Goal: Task Accomplishment & Management: Use online tool/utility

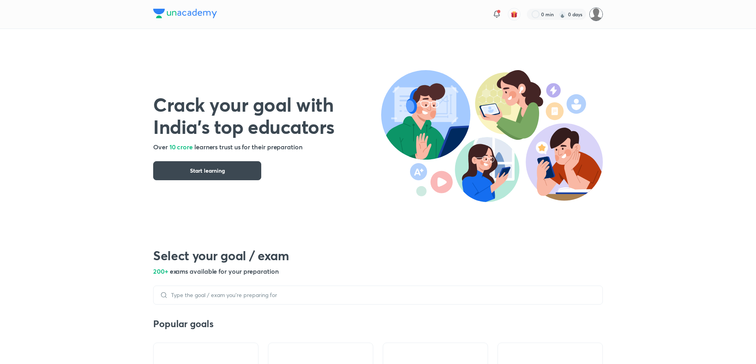
click at [594, 15] on img at bounding box center [595, 14] width 13 height 13
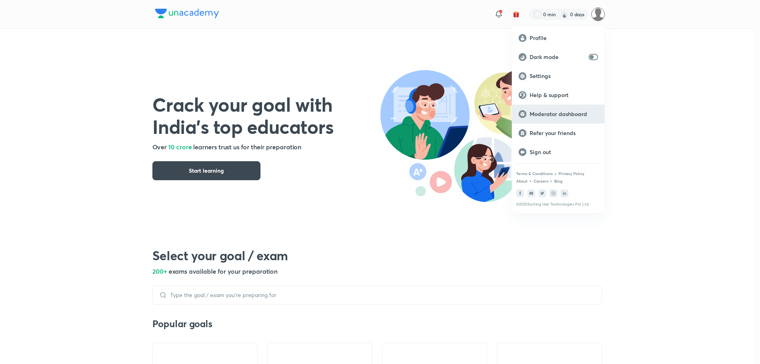
click at [577, 114] on p "Moderator dashboard" at bounding box center [563, 113] width 68 height 7
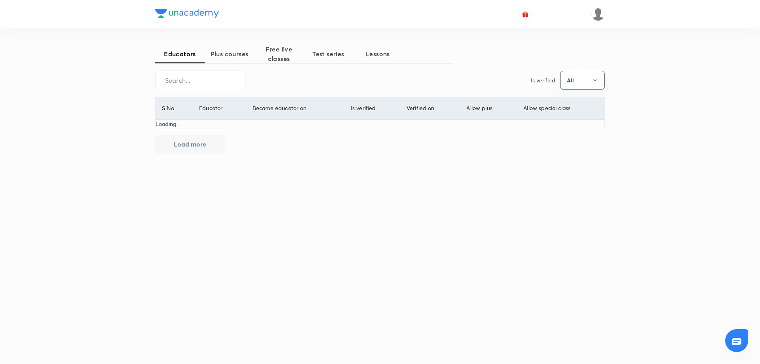
drag, startPoint x: 0, startPoint y: 0, endPoint x: 243, endPoint y: 66, distance: 251.5
click at [236, 51] on span "Plus courses" at bounding box center [229, 53] width 49 height 9
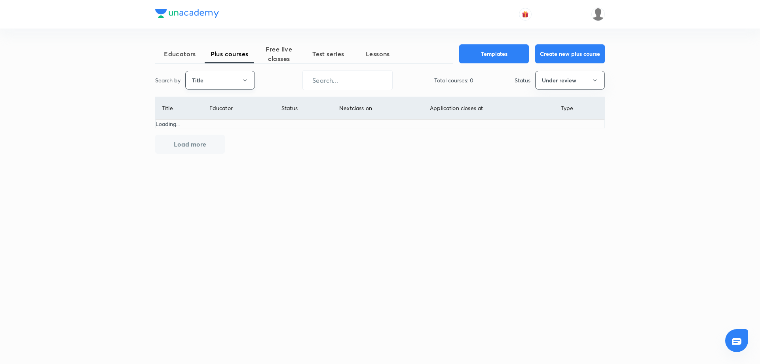
click at [229, 81] on button "Title" at bounding box center [220, 80] width 70 height 19
click at [213, 118] on span "Username" at bounding box center [219, 119] width 59 height 8
click at [342, 84] on input "text" at bounding box center [347, 80] width 89 height 20
paste input "[PERSON_NAME]"
click at [552, 87] on button "Under review" at bounding box center [570, 80] width 70 height 19
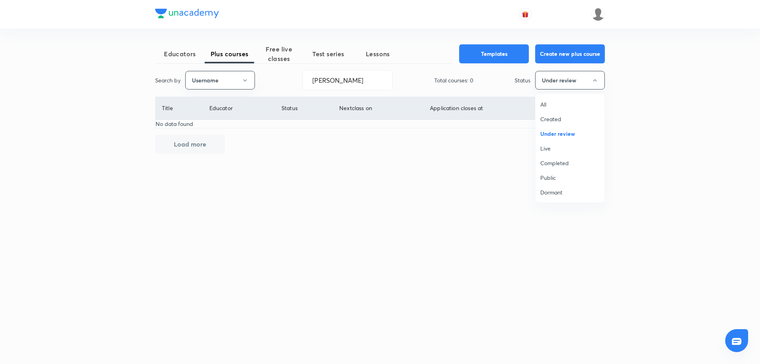
click at [551, 107] on span "All" at bounding box center [569, 104] width 59 height 8
click at [364, 85] on input "[PERSON_NAME]" at bounding box center [347, 80] width 89 height 20
drag, startPoint x: 336, startPoint y: 81, endPoint x: 457, endPoint y: 79, distance: 121.1
click at [455, 86] on div "Search by Username [PERSON_NAME] ​ Total courses: 0 Status All" at bounding box center [380, 80] width 450 height 20
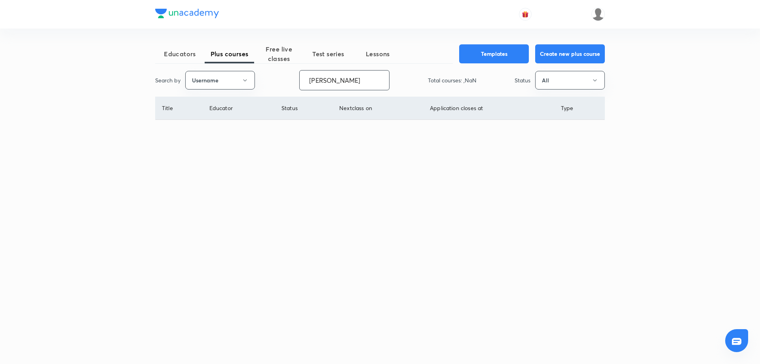
type input "[PERSON_NAME]"
click at [220, 76] on button "Username" at bounding box center [220, 80] width 70 height 19
click at [214, 108] on li "Title" at bounding box center [220, 104] width 69 height 15
click at [334, 84] on input "text" at bounding box center [344, 80] width 89 height 20
paste input "[PERSON_NAME]"
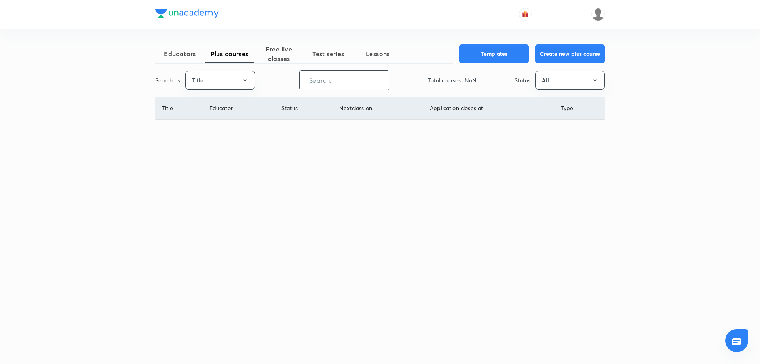
type input "[PERSON_NAME]"
